Goal: Communication & Community: Answer question/provide support

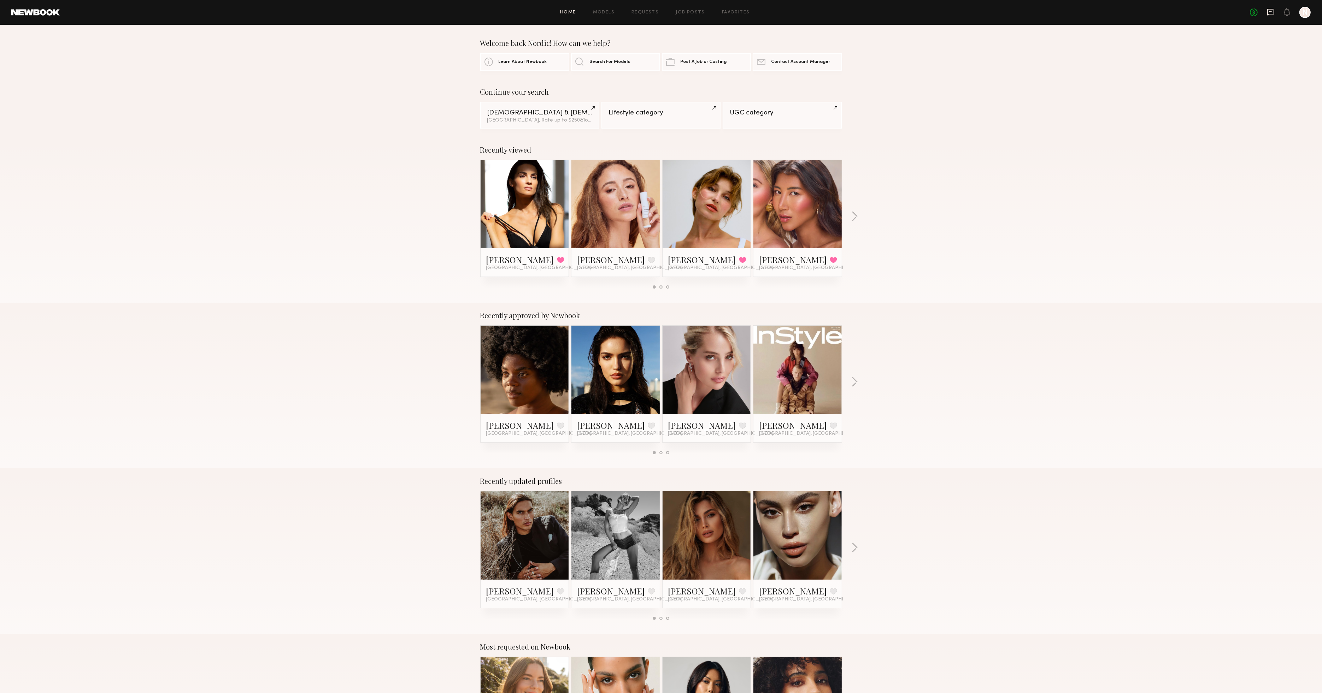
click at [1270, 11] on icon at bounding box center [1270, 11] width 3 height 1
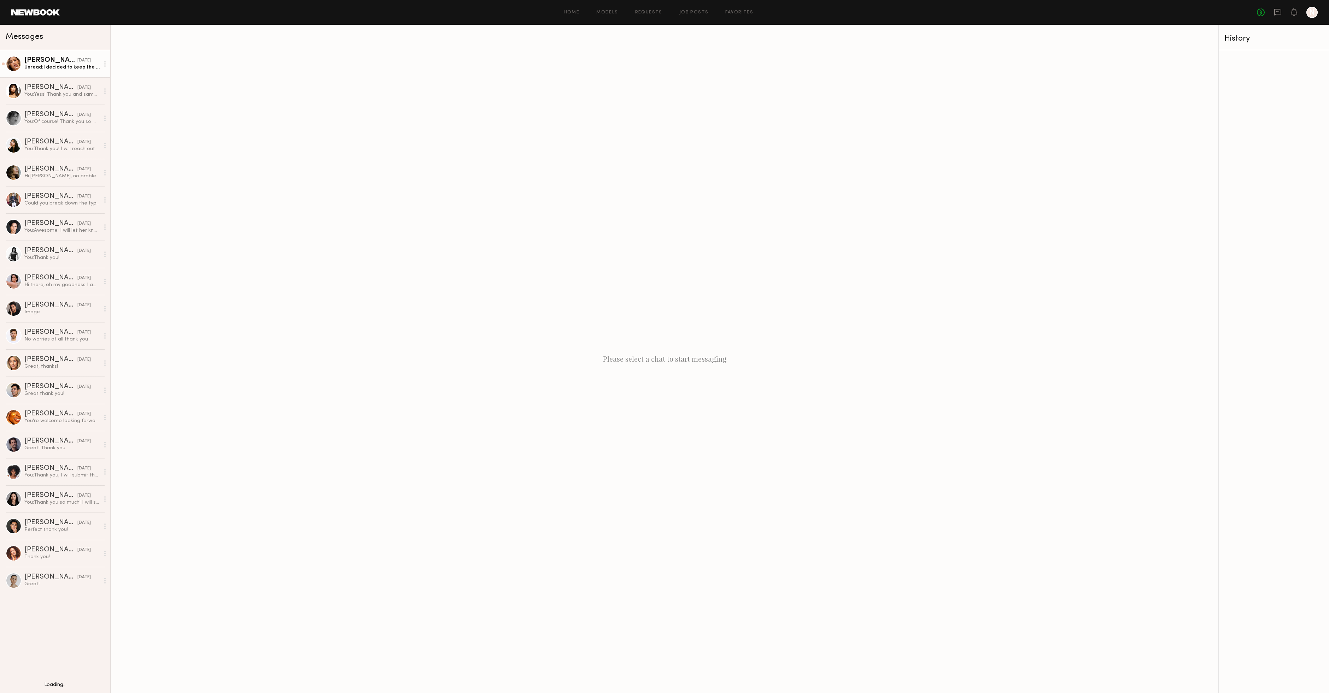
click at [76, 65] on div "Unread: I decided to keep the red so my digitals reflect that!" at bounding box center [61, 67] width 75 height 7
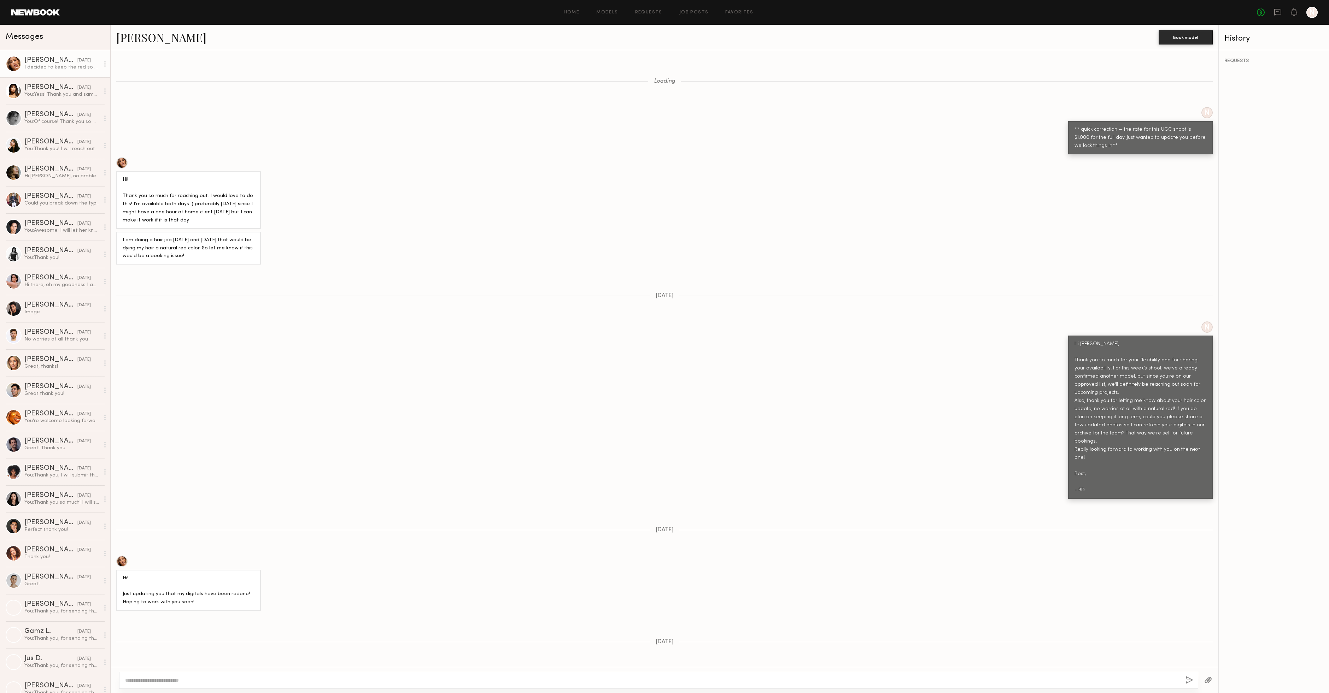
scroll to position [428, 0]
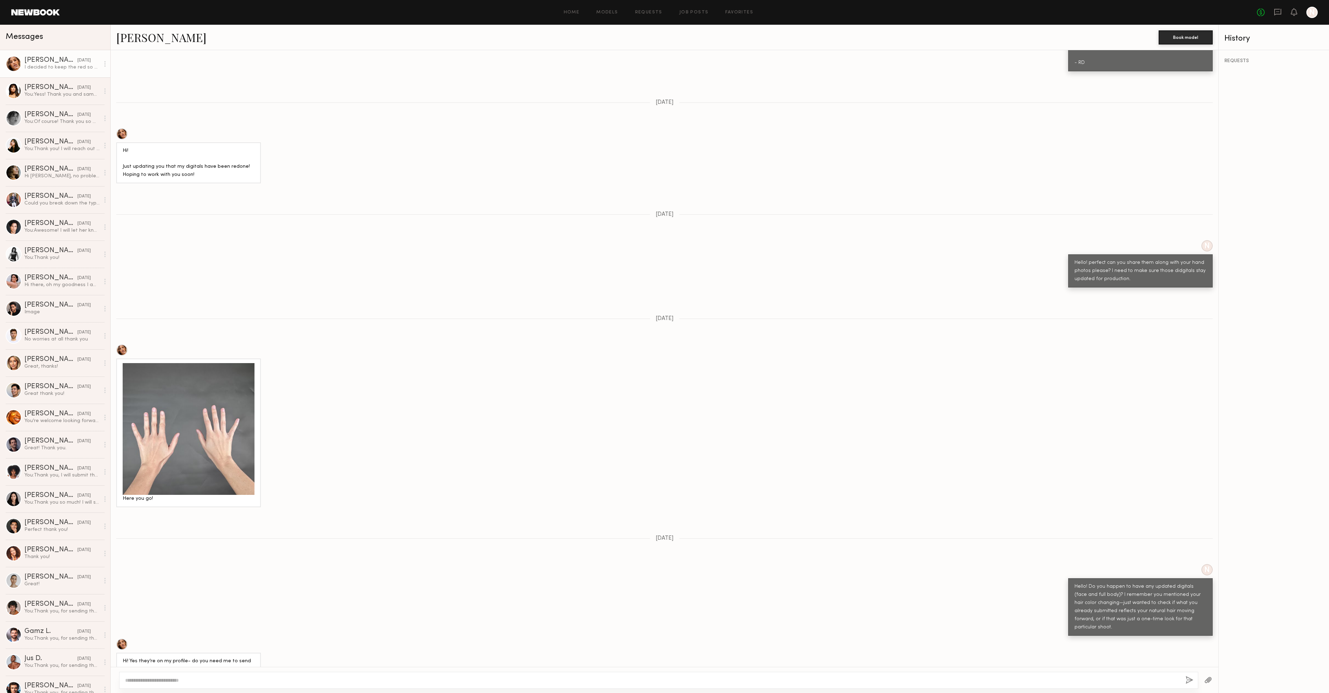
click at [210, 675] on div at bounding box center [658, 680] width 1079 height 17
click at [196, 680] on textarea at bounding box center [652, 680] width 1054 height 7
click at [121, 639] on div at bounding box center [121, 644] width 11 height 11
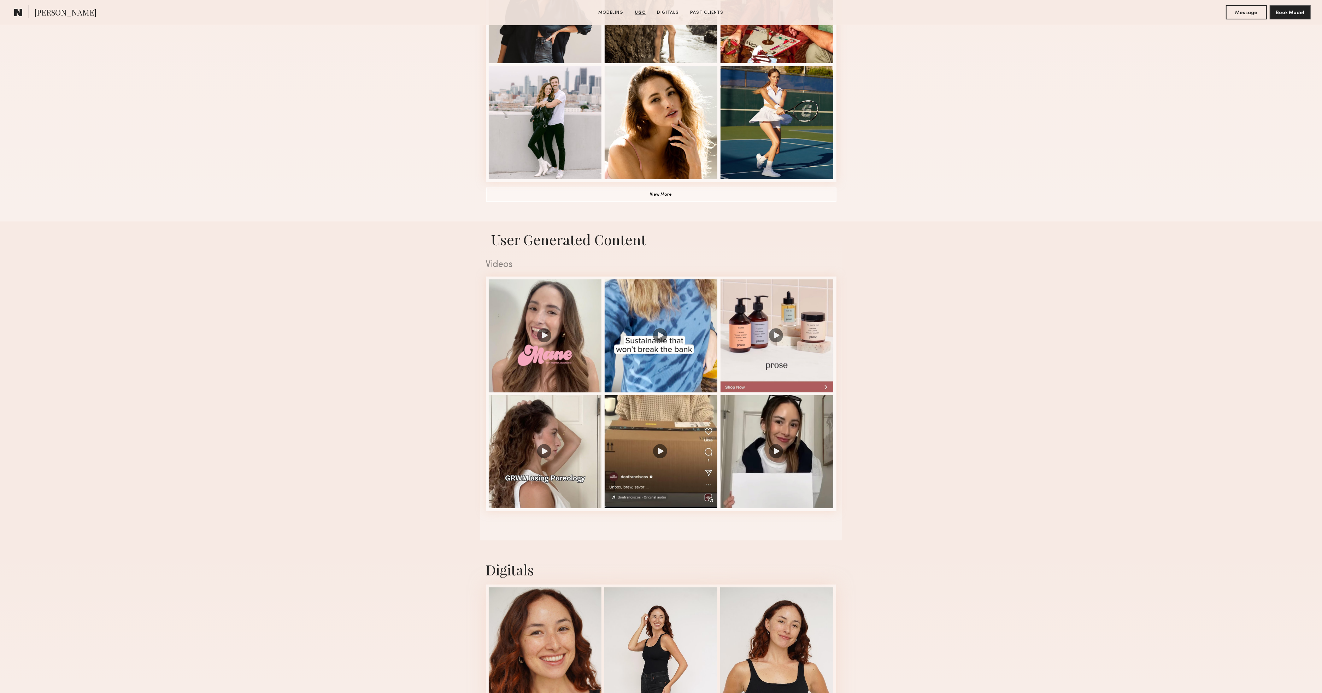
scroll to position [410, 0]
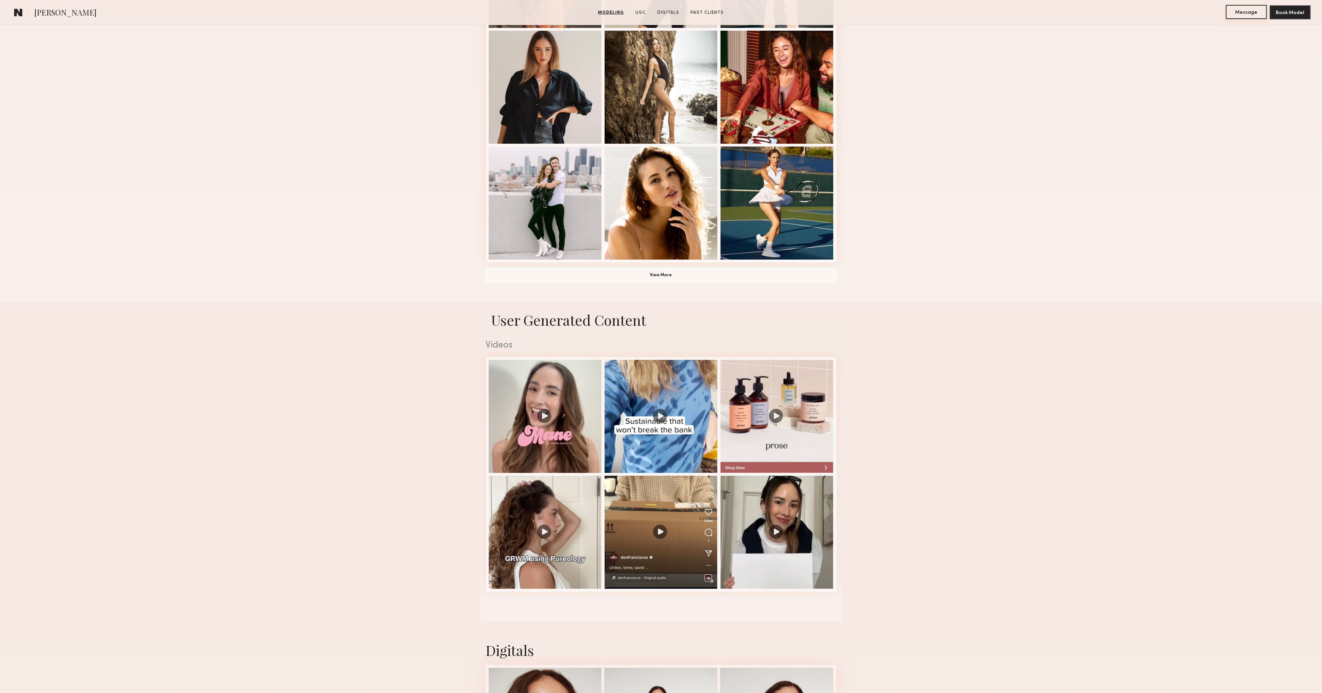
click at [1245, 11] on button "Message" at bounding box center [1246, 12] width 41 height 14
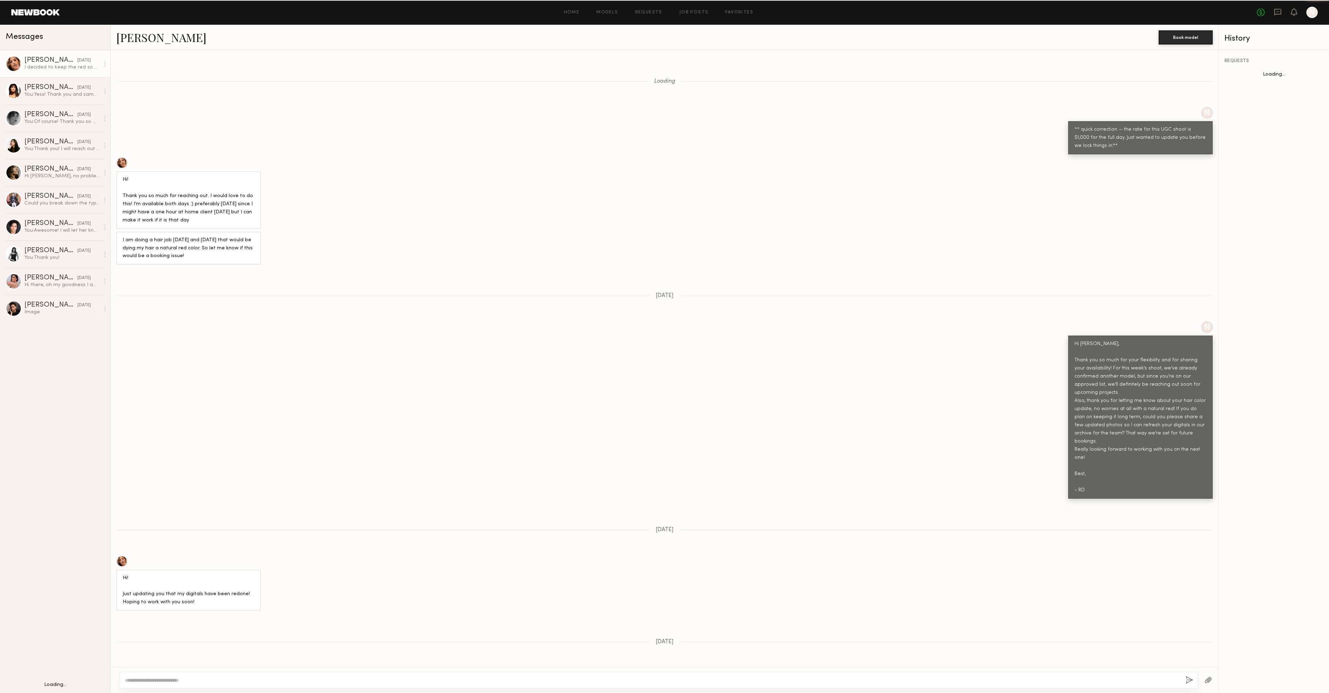
scroll to position [428, 0]
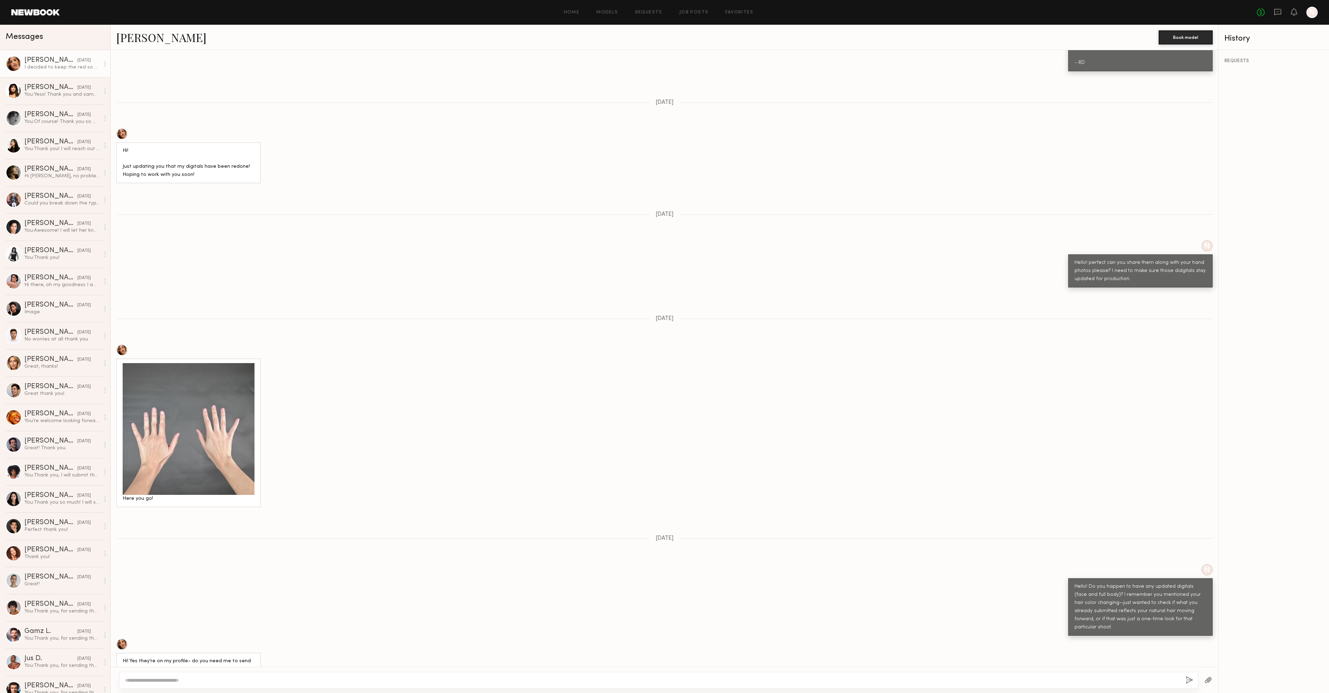
click at [445, 682] on textarea at bounding box center [652, 680] width 1054 height 7
click at [188, 682] on textarea "**********" at bounding box center [652, 680] width 1055 height 7
type textarea "**********"
click at [1189, 681] on button "button" at bounding box center [1190, 680] width 8 height 9
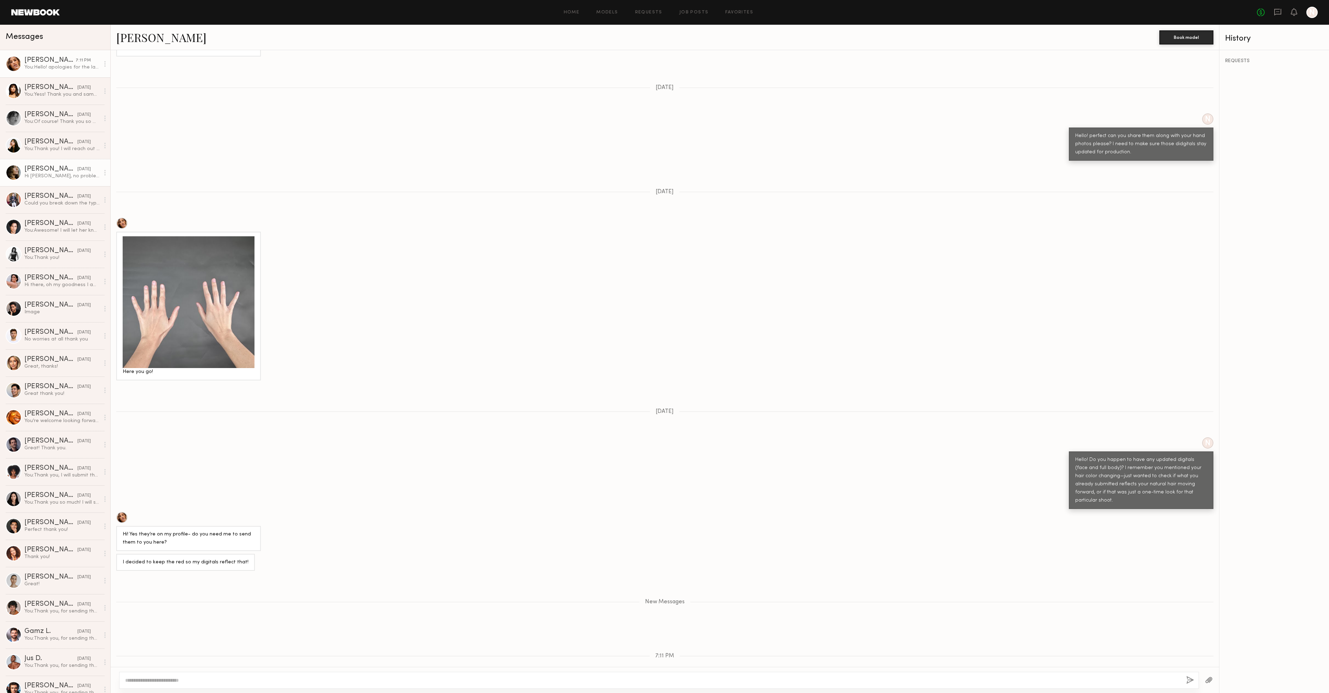
click at [58, 169] on div "[PERSON_NAME]" at bounding box center [50, 169] width 53 height 7
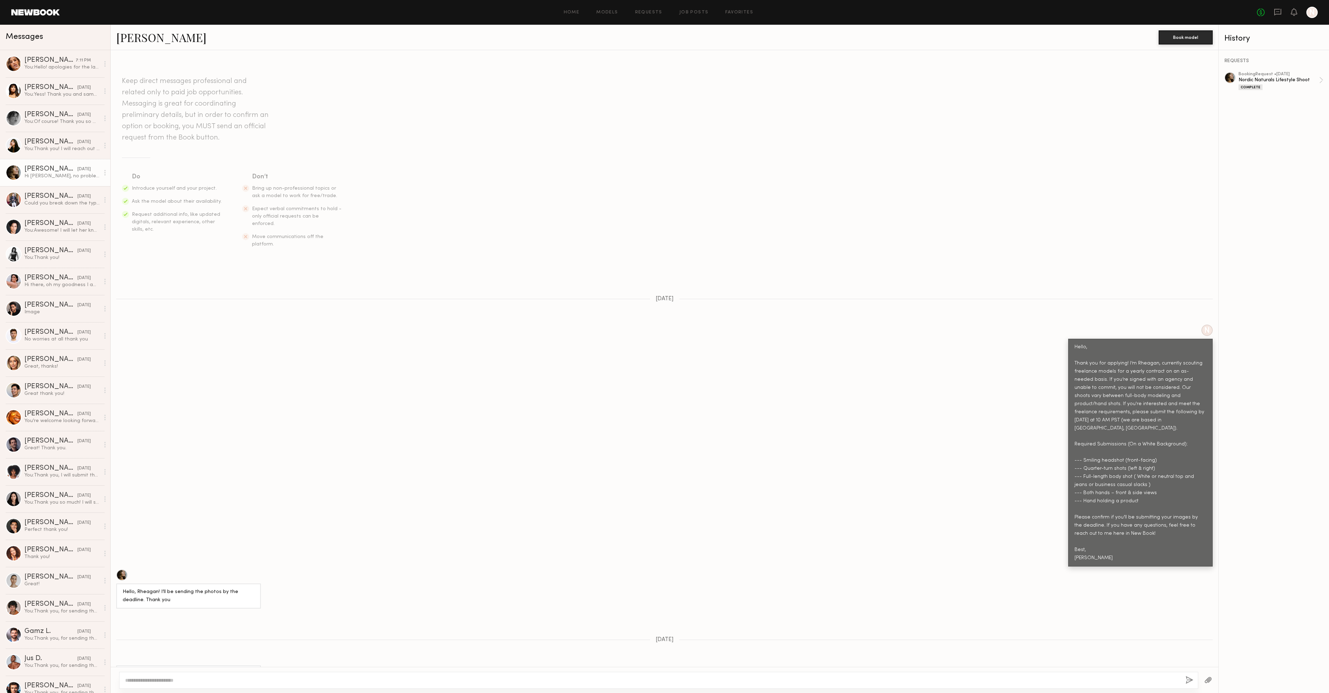
scroll to position [837, 0]
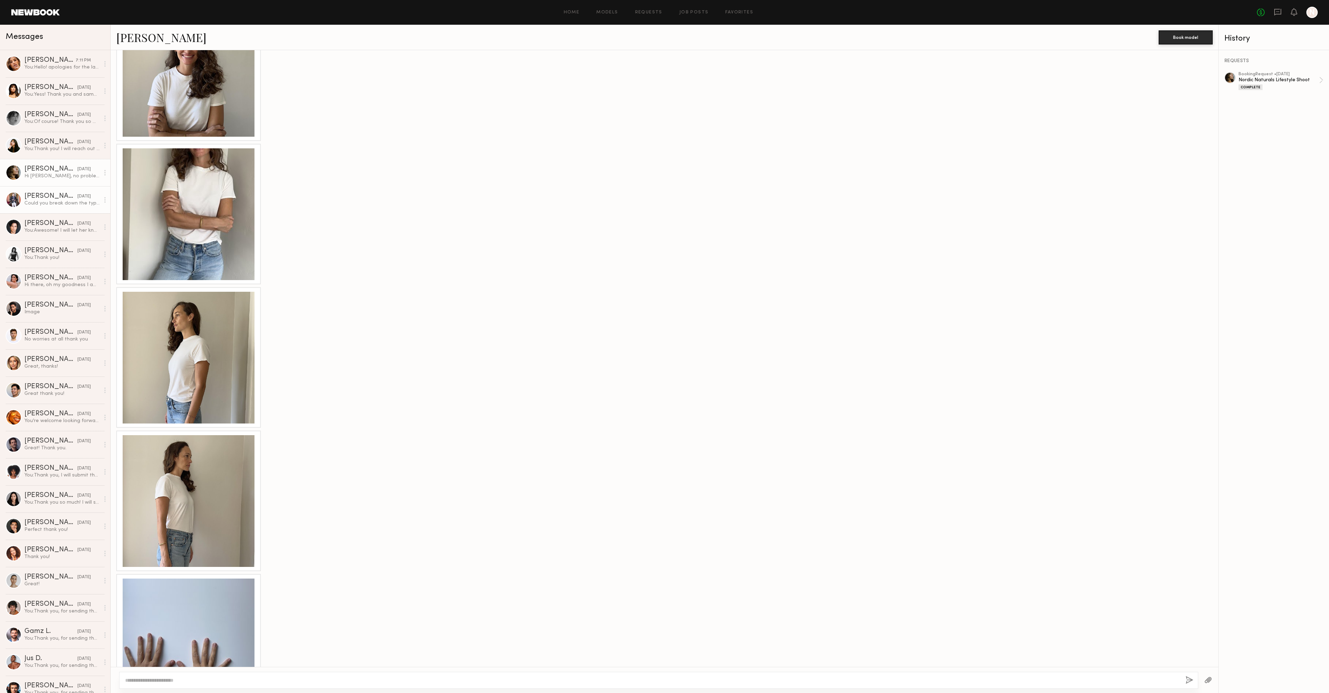
click at [53, 194] on div "[PERSON_NAME]" at bounding box center [50, 196] width 53 height 7
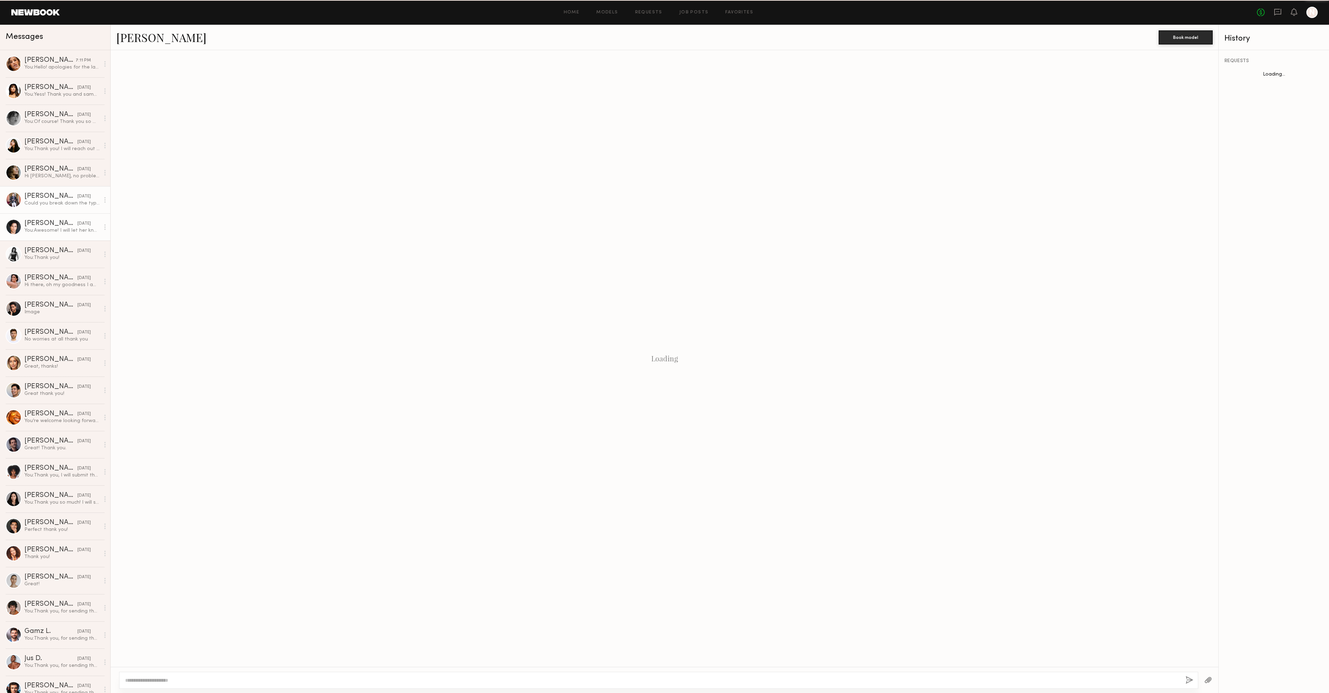
scroll to position [55, 0]
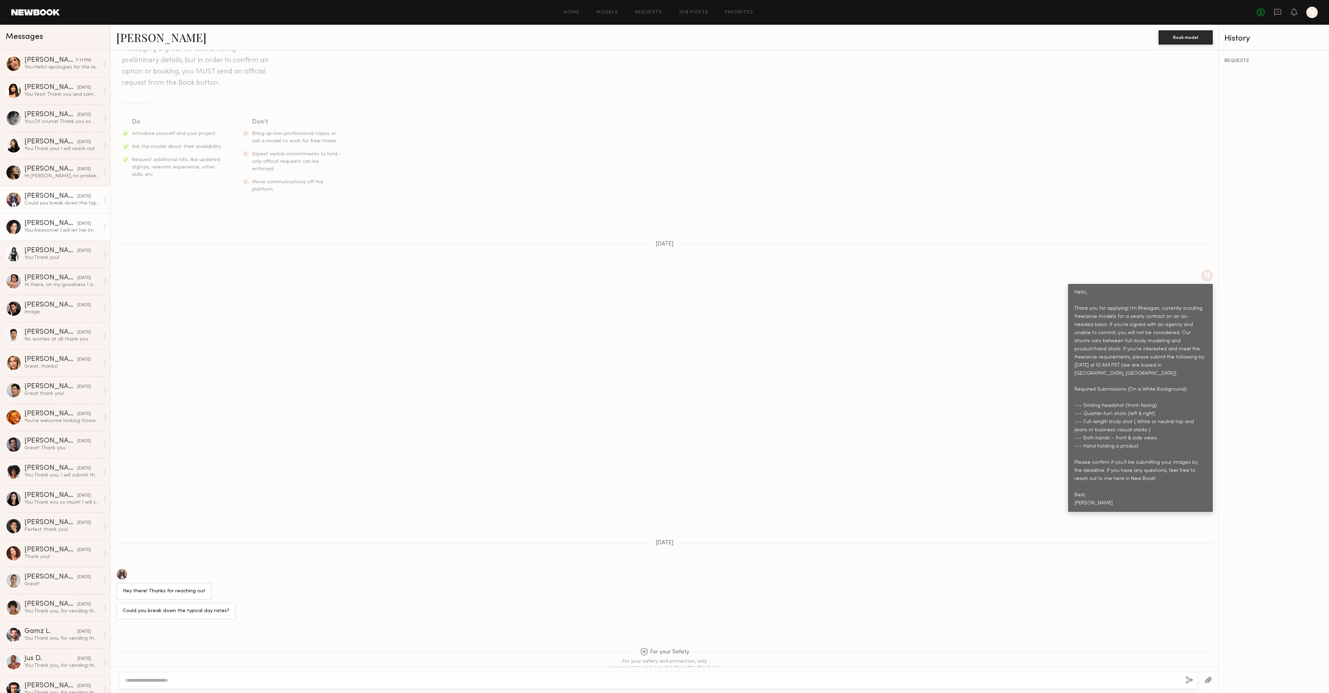
click at [56, 233] on div "You: Awesome! I will let her know." at bounding box center [61, 230] width 75 height 7
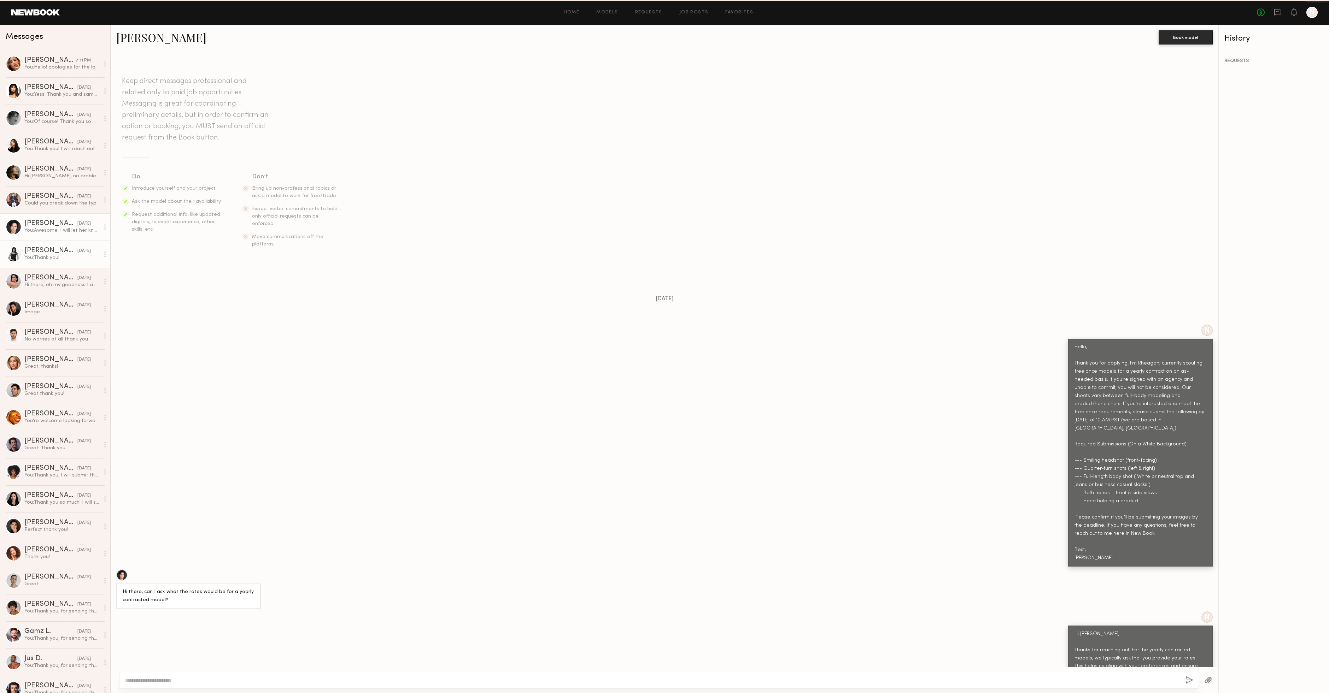
scroll to position [531, 0]
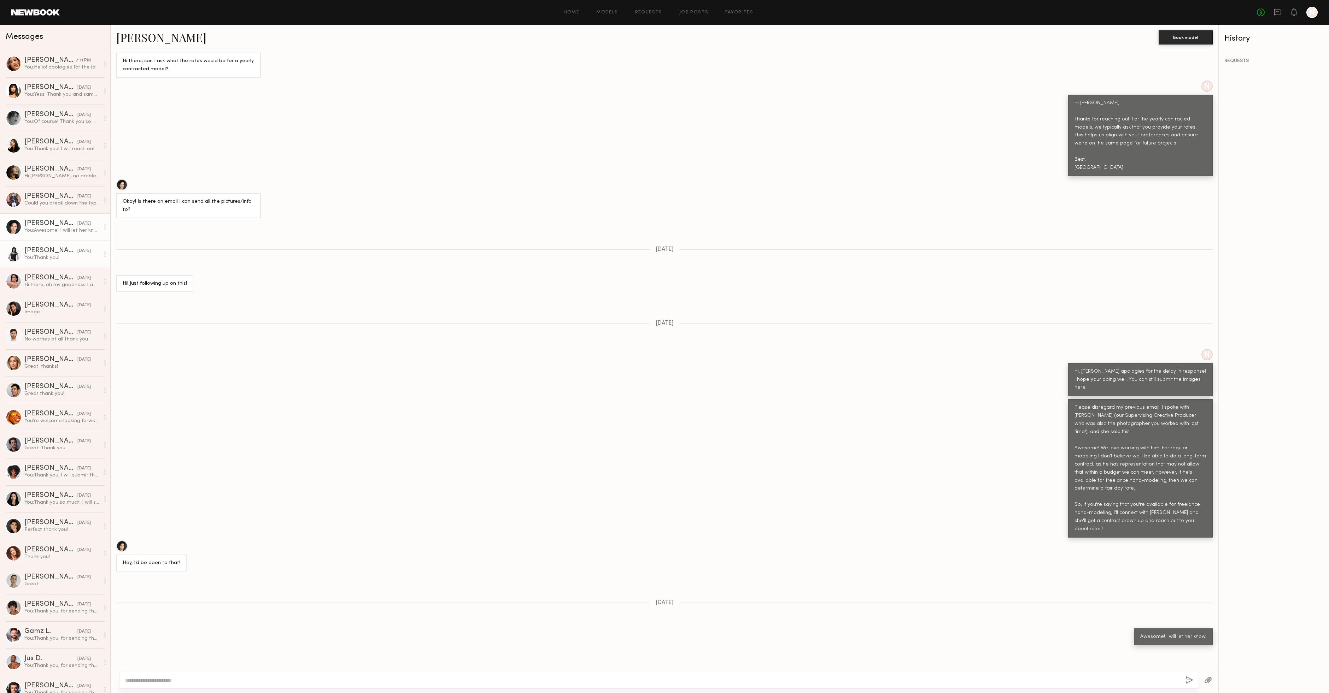
click at [58, 254] on div "[PERSON_NAME]" at bounding box center [50, 250] width 53 height 7
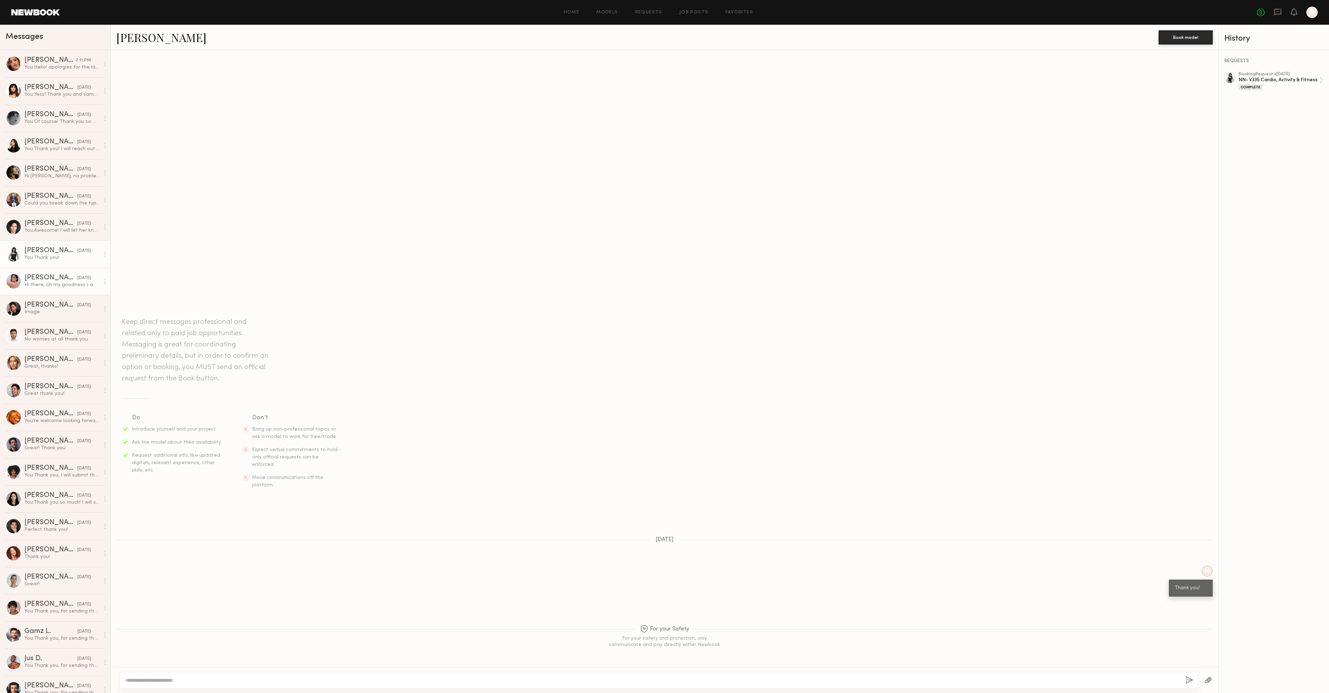
click at [58, 286] on div "Hi there, oh my goodness I am so sorry. Unfortunately I was shooting in [GEOGRA…" at bounding box center [61, 285] width 75 height 7
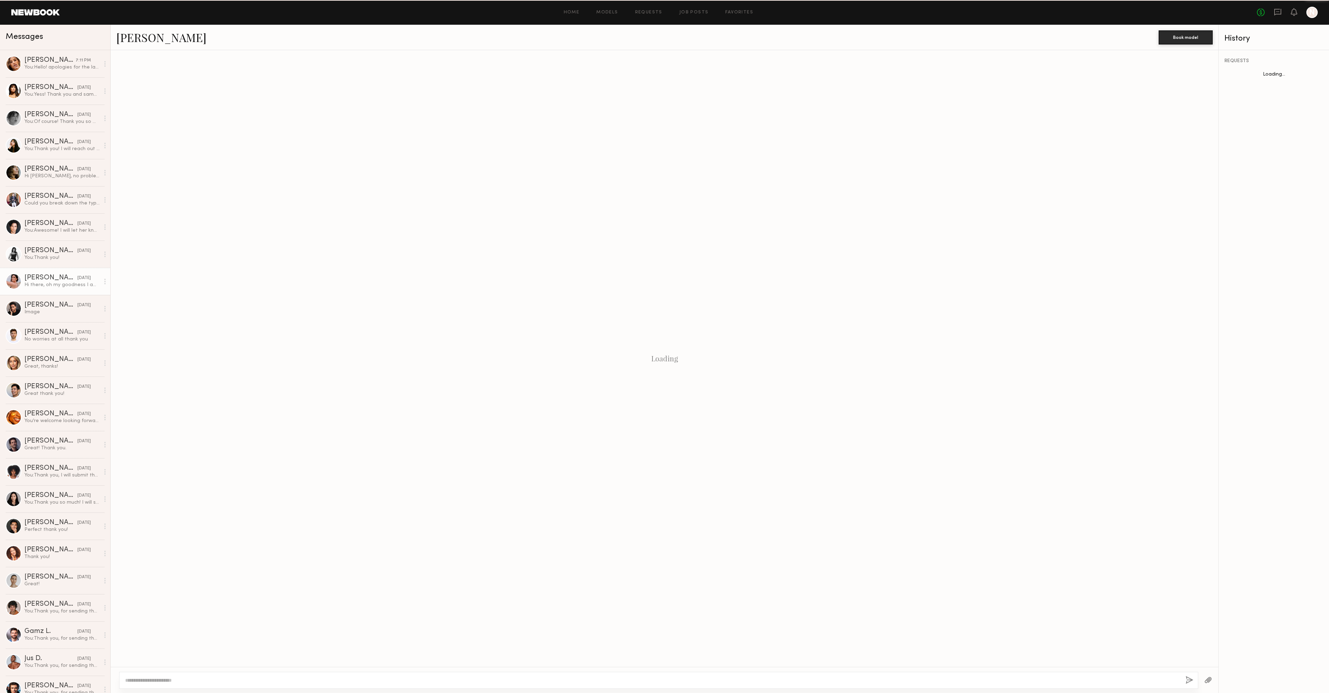
scroll to position [140, 0]
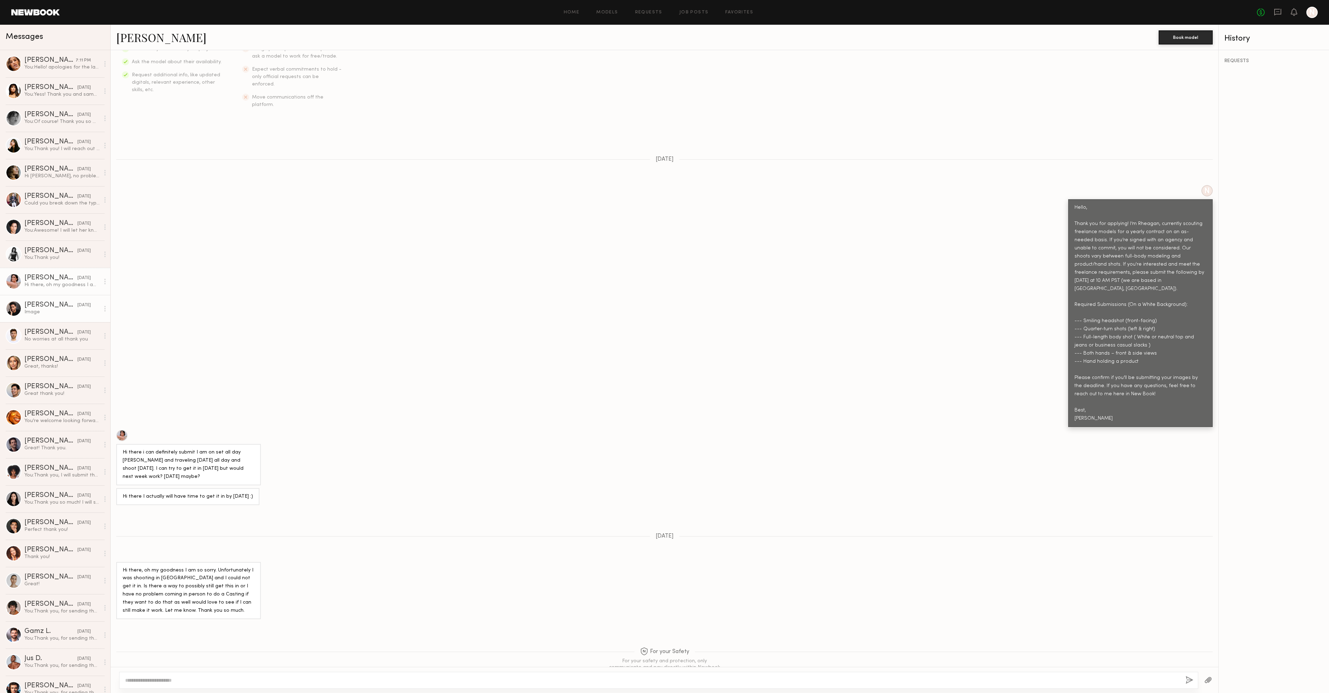
click at [77, 304] on div "[DATE]" at bounding box center [83, 305] width 13 height 7
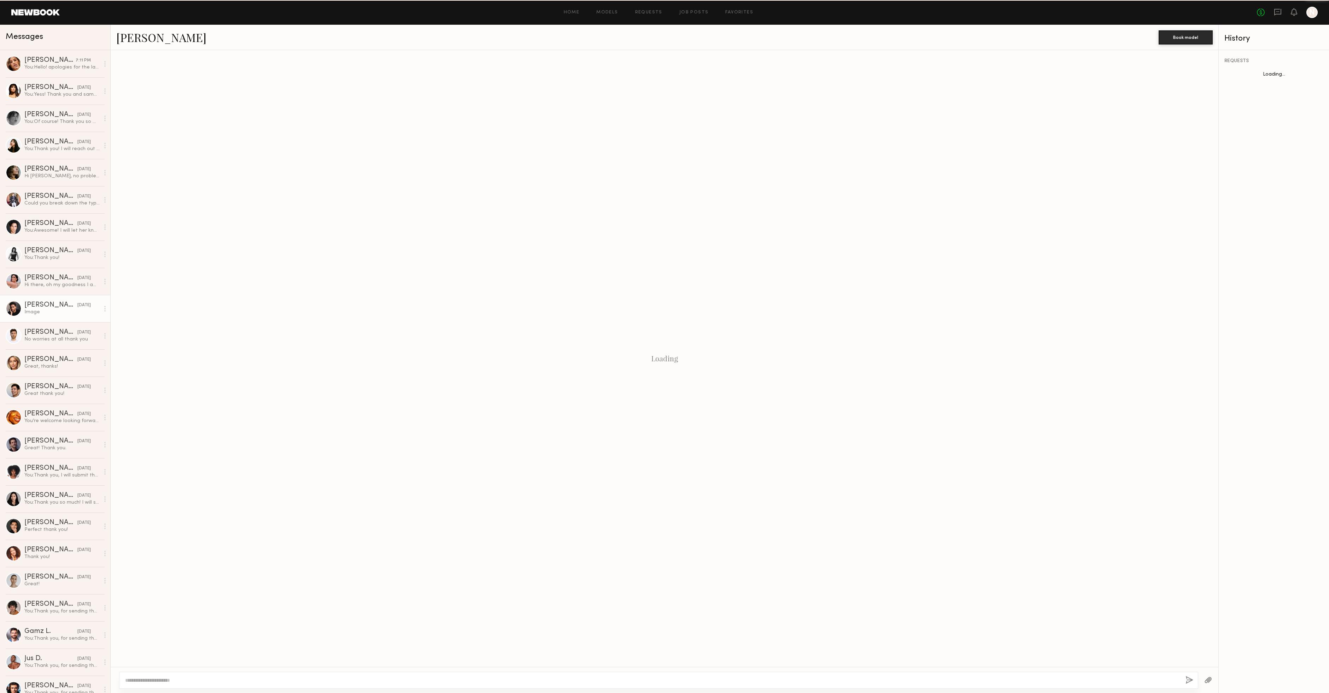
scroll to position [1067, 0]
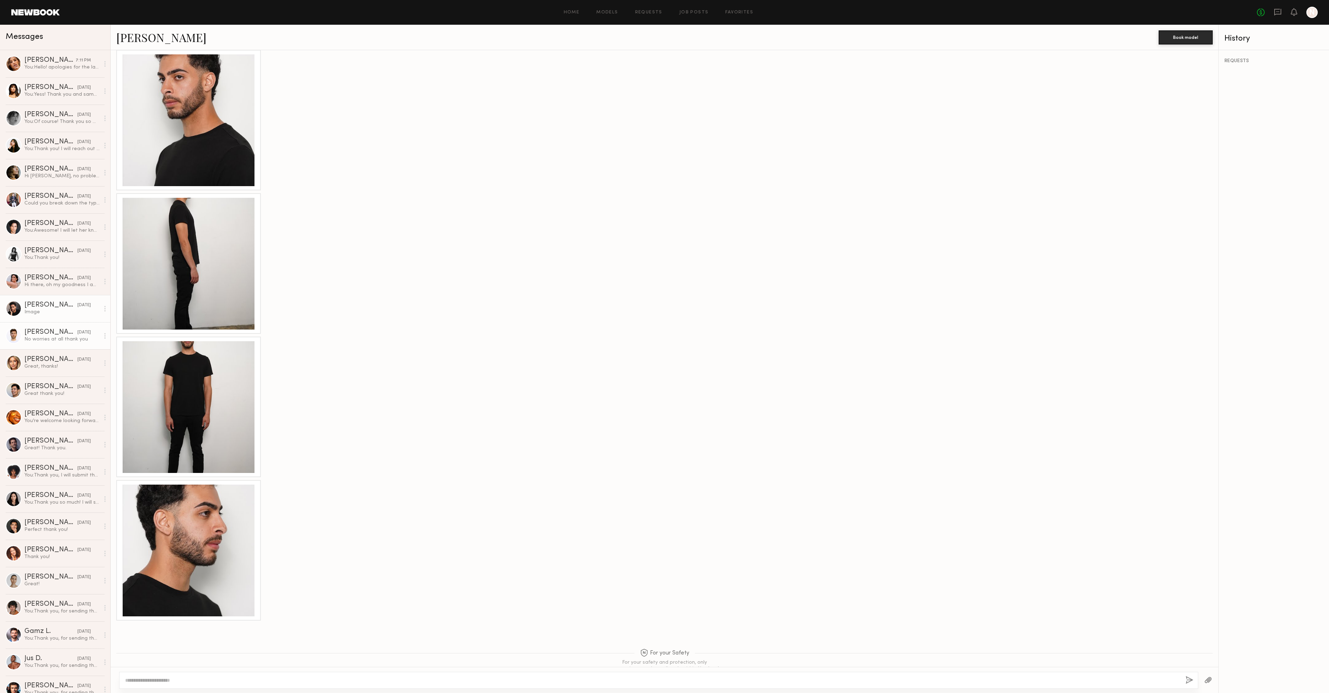
click at [85, 345] on link "[PERSON_NAME] [DATE] No worries at all thank you" at bounding box center [55, 335] width 110 height 27
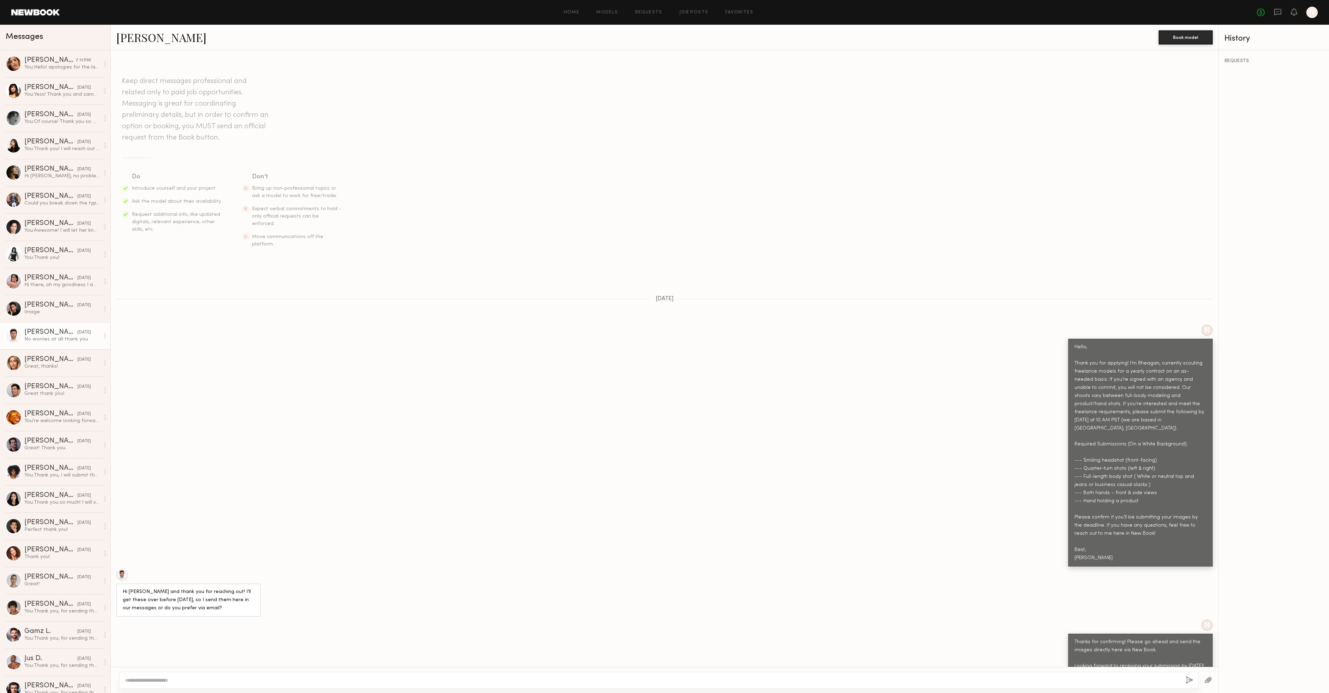
scroll to position [986, 0]
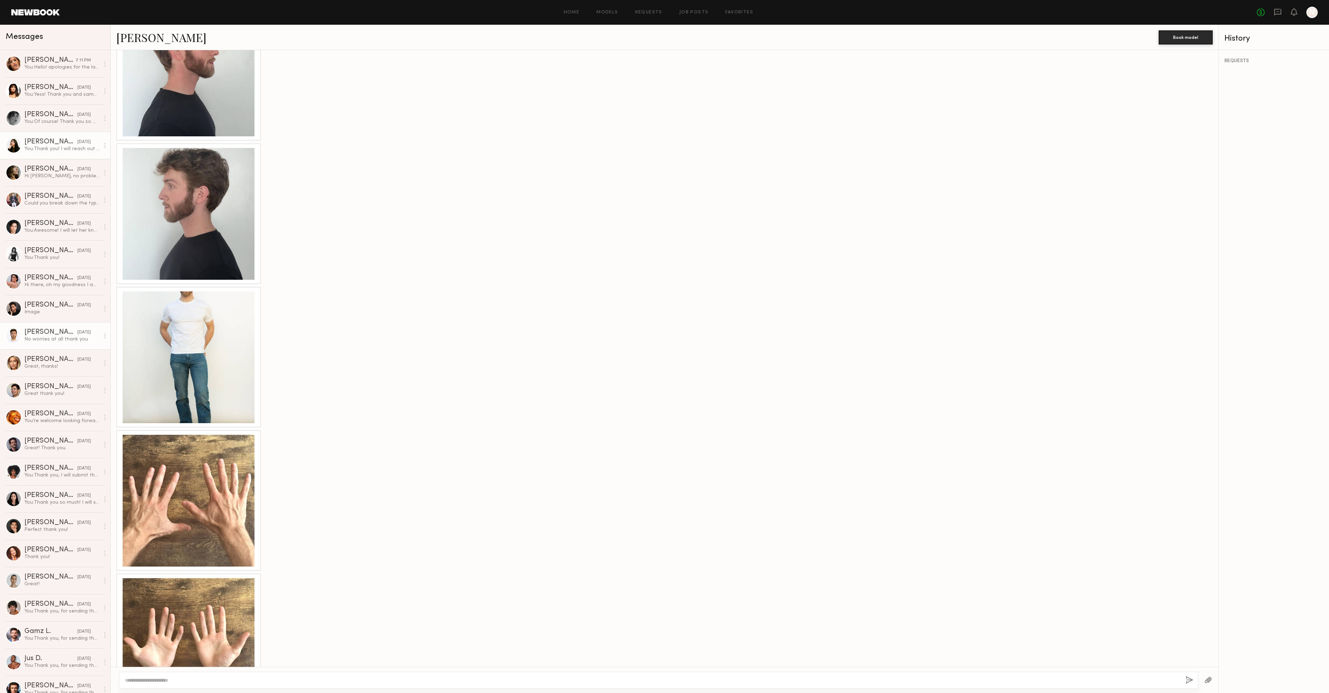
click at [61, 146] on div "You: Thank you! I will reach out again soon." at bounding box center [61, 149] width 75 height 7
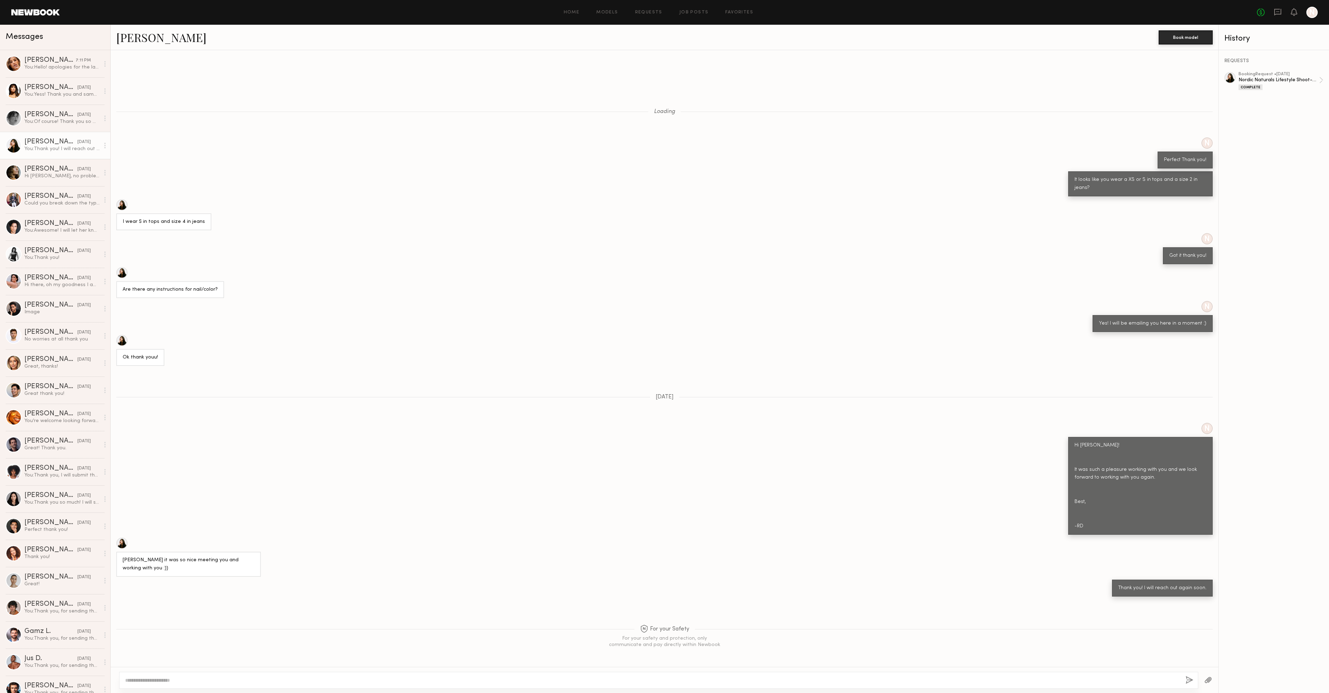
scroll to position [966, 0]
